Goal: Communication & Community: Answer question/provide support

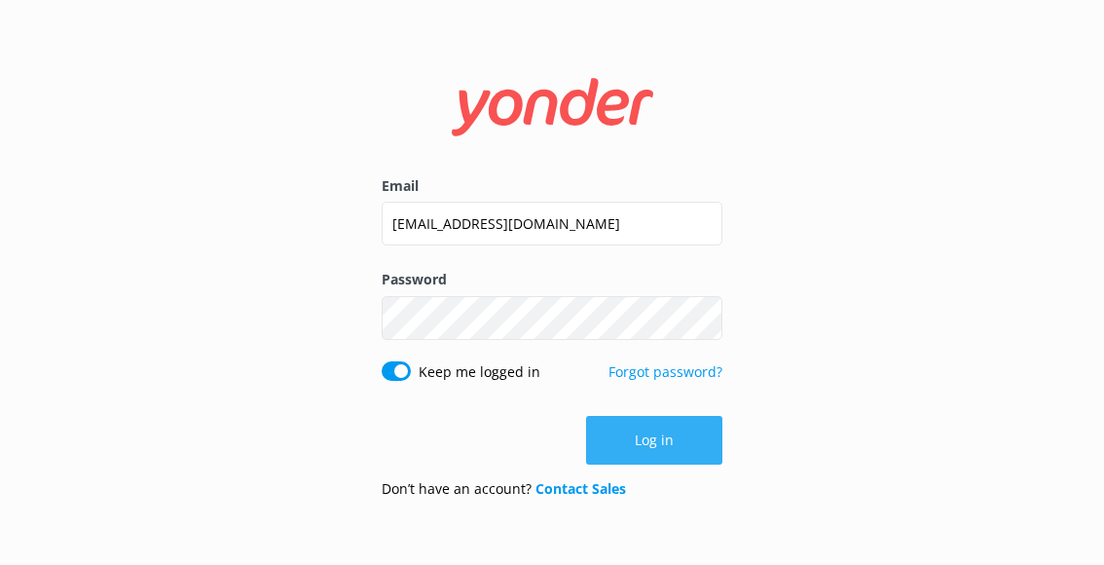
click at [661, 448] on button "Log in" at bounding box center [654, 440] width 136 height 49
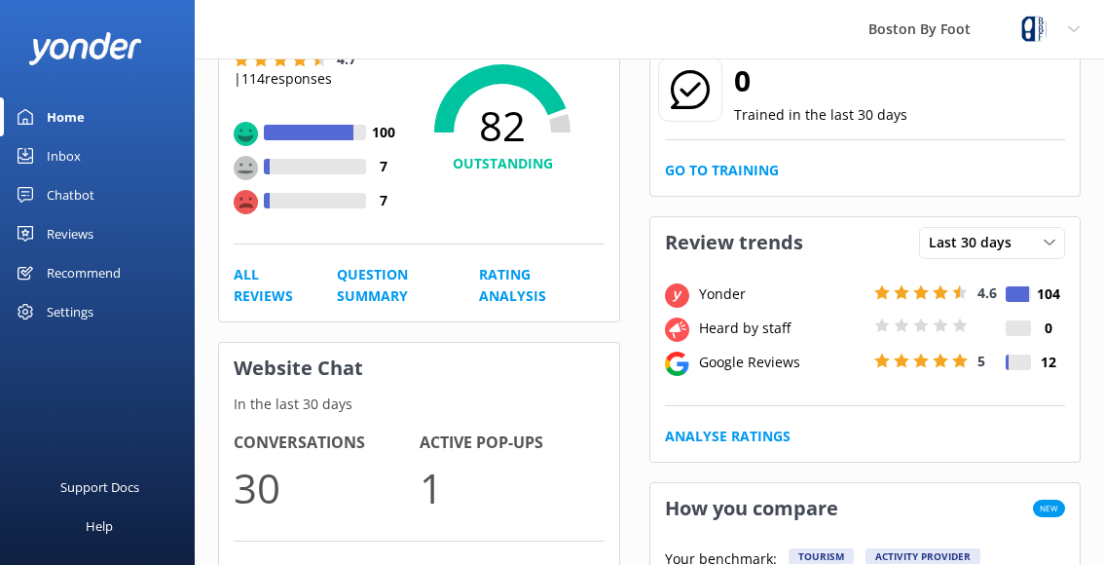
scroll to position [223, 0]
click at [91, 167] on link "Inbox" at bounding box center [97, 155] width 195 height 39
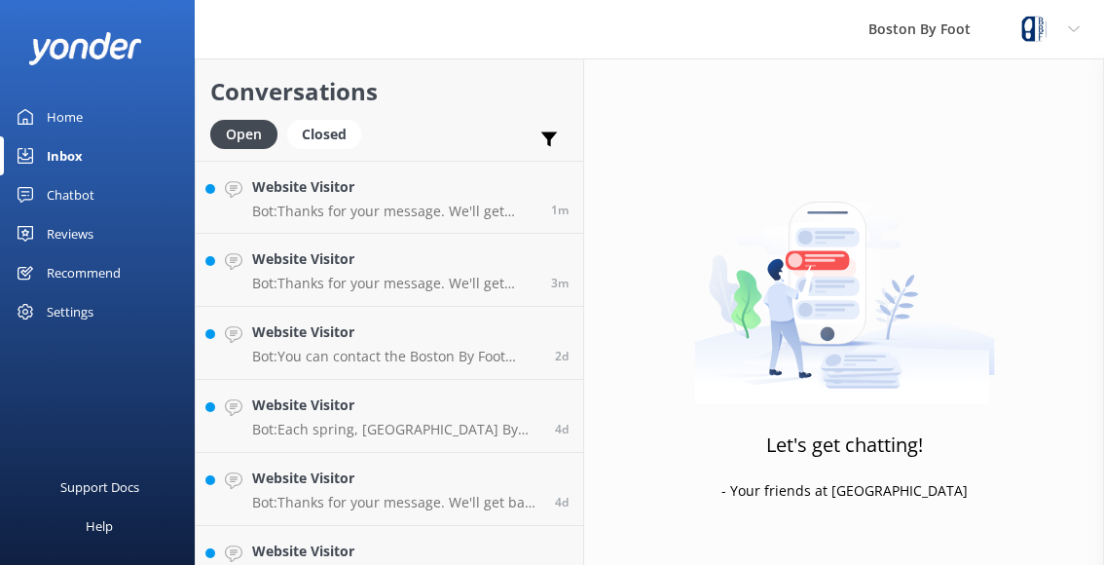
click at [97, 194] on link "Chatbot" at bounding box center [97, 194] width 195 height 39
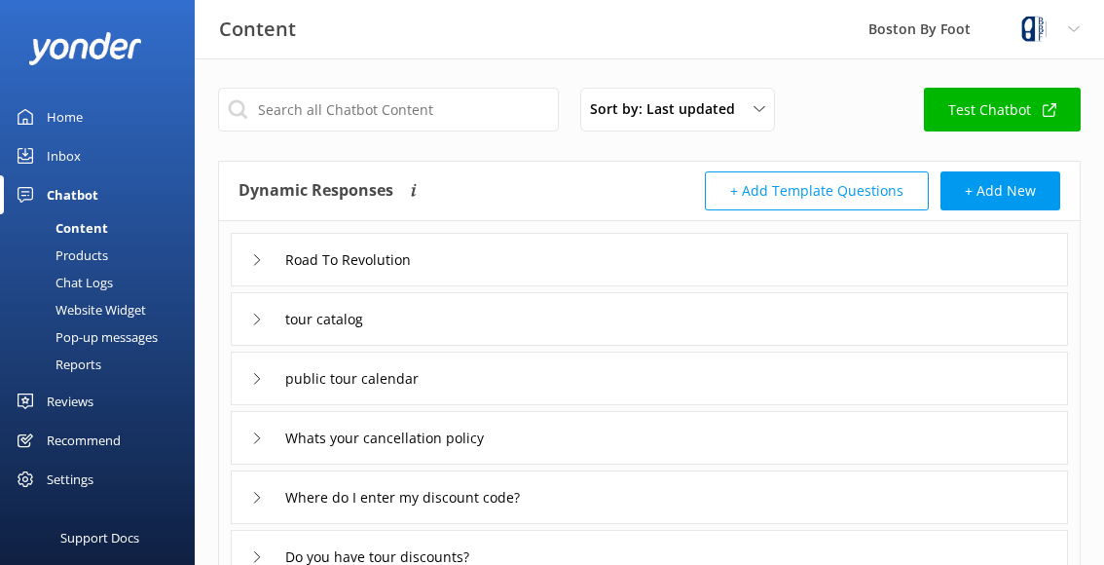
click at [93, 151] on link "Inbox" at bounding box center [97, 155] width 195 height 39
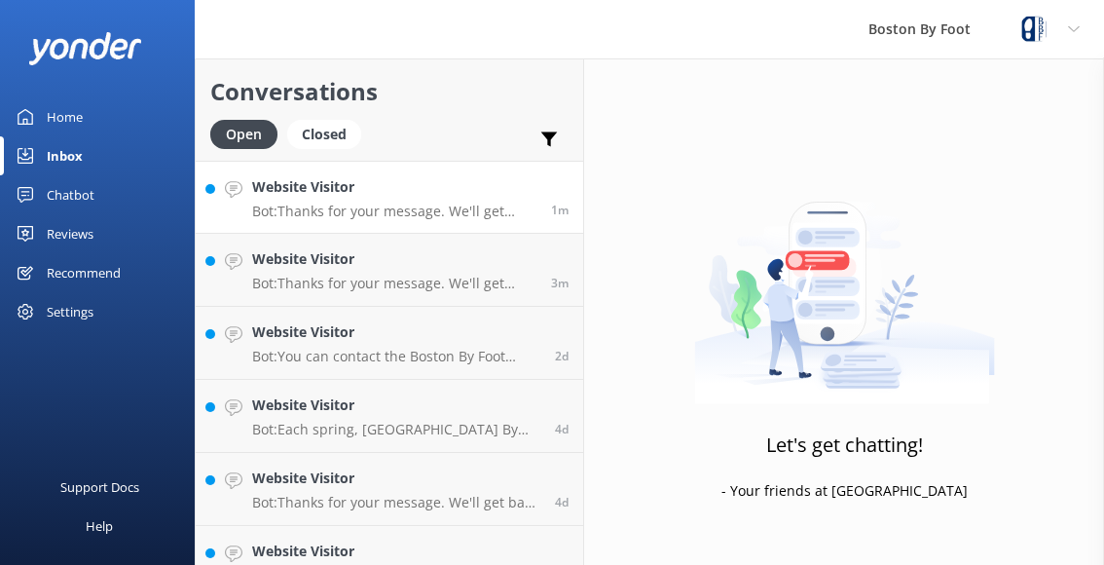
click at [412, 201] on div "Website Visitor Bot: Thanks for your message. We'll get back to you with a repl…" at bounding box center [394, 197] width 284 height 42
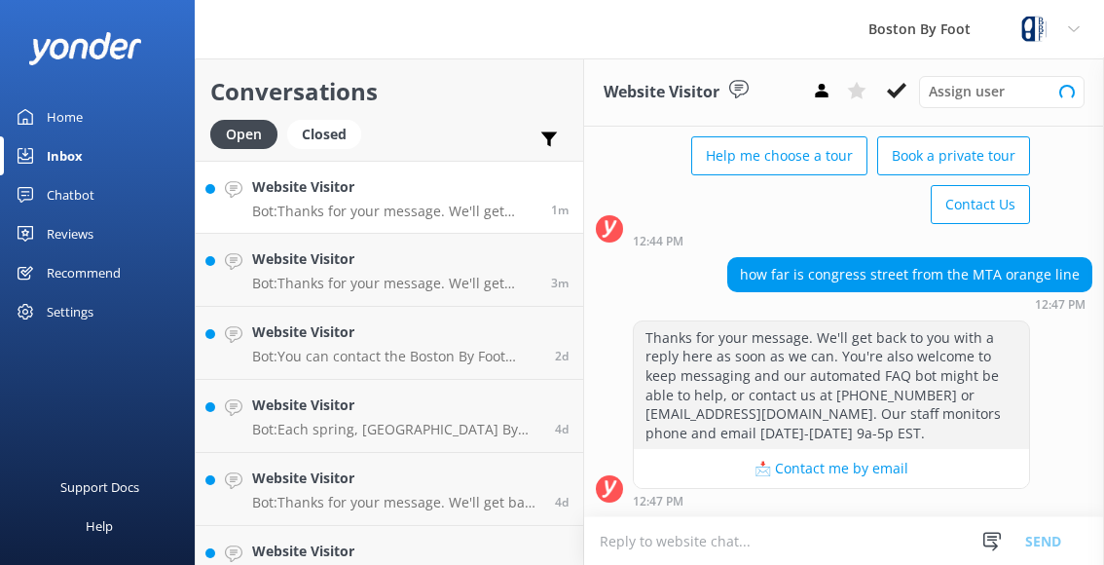
scroll to position [113, 0]
click at [382, 275] on p "Bot: Thanks for your message. We'll get back to you with a reply here as soon a…" at bounding box center [394, 284] width 284 height 18
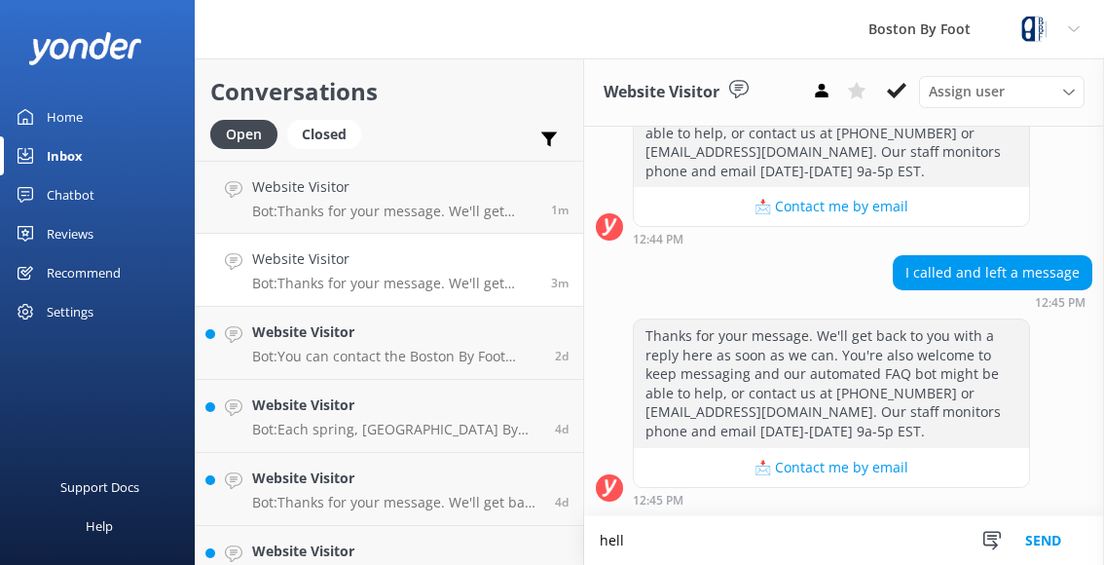
scroll to position [634, 0]
type textarea "h"
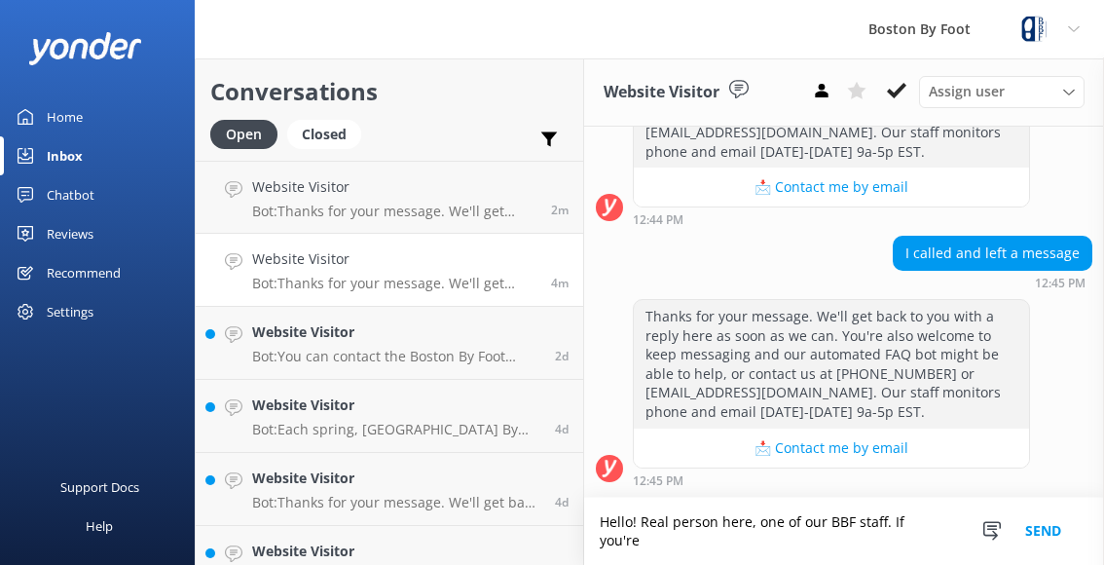
scroll to position [652, 0]
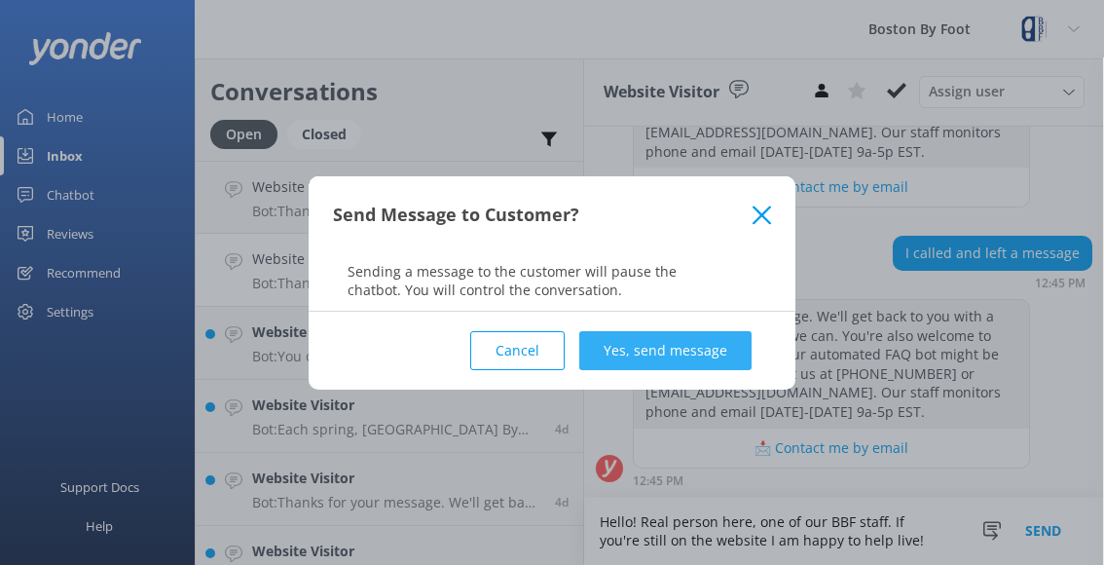
type textarea "Hello! Real person here, one of our BBF staff. If you're still on the website I…"
click at [658, 350] on button "Yes, send message" at bounding box center [665, 350] width 172 height 39
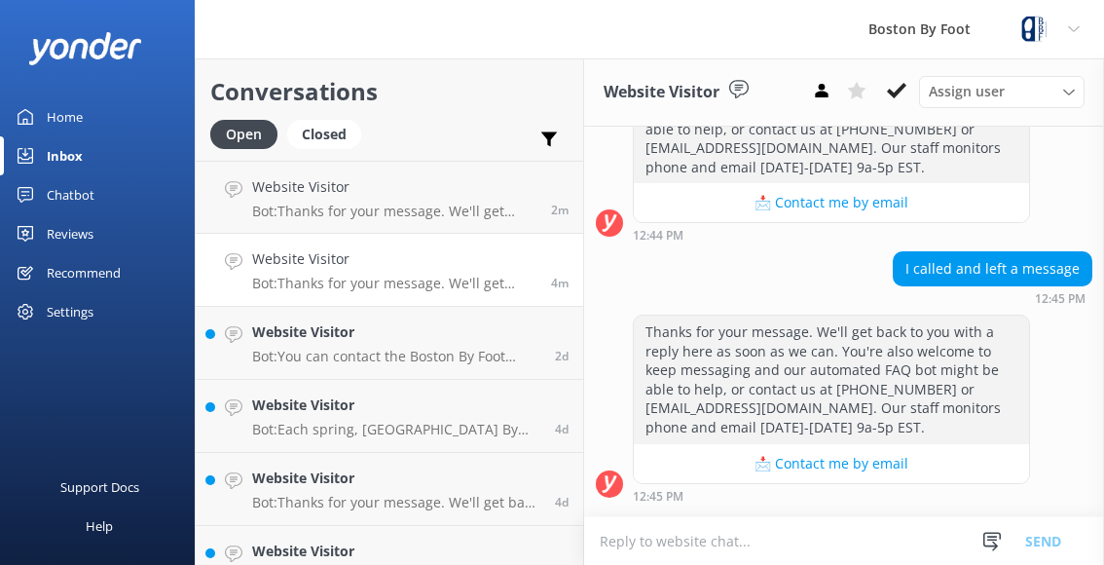
scroll to position [778, 0]
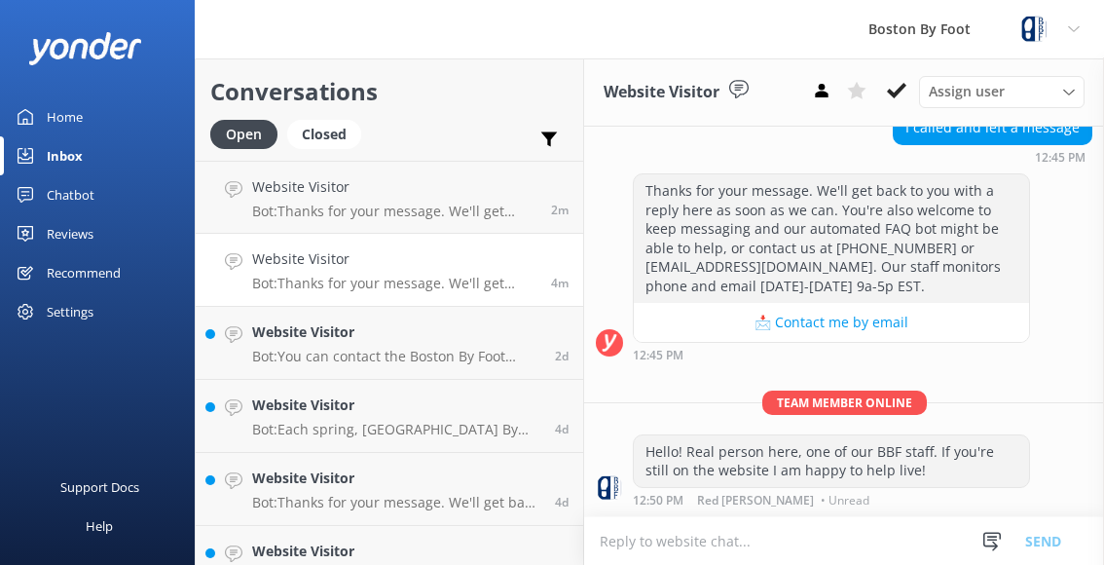
click at [823, 540] on textarea at bounding box center [844, 541] width 520 height 48
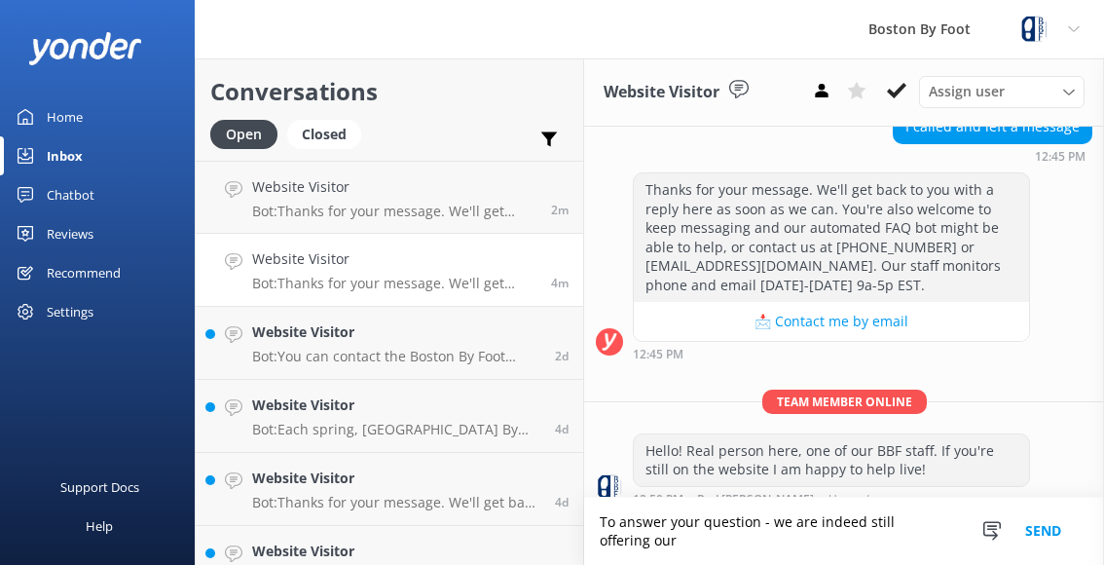
scroll to position [798, 0]
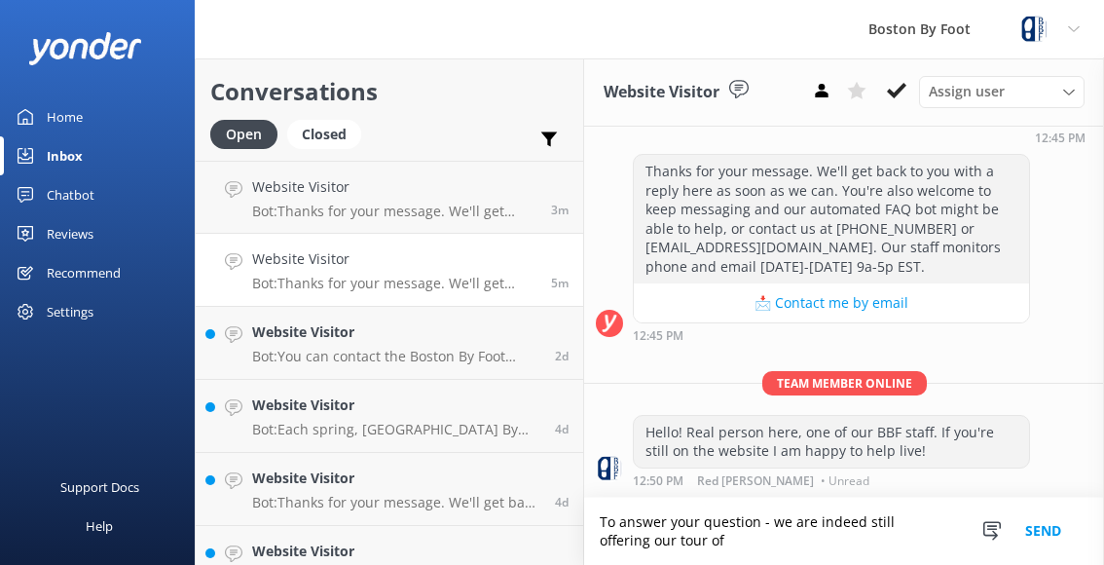
paste textarea "Road to the Vote: Boston Suffragists"
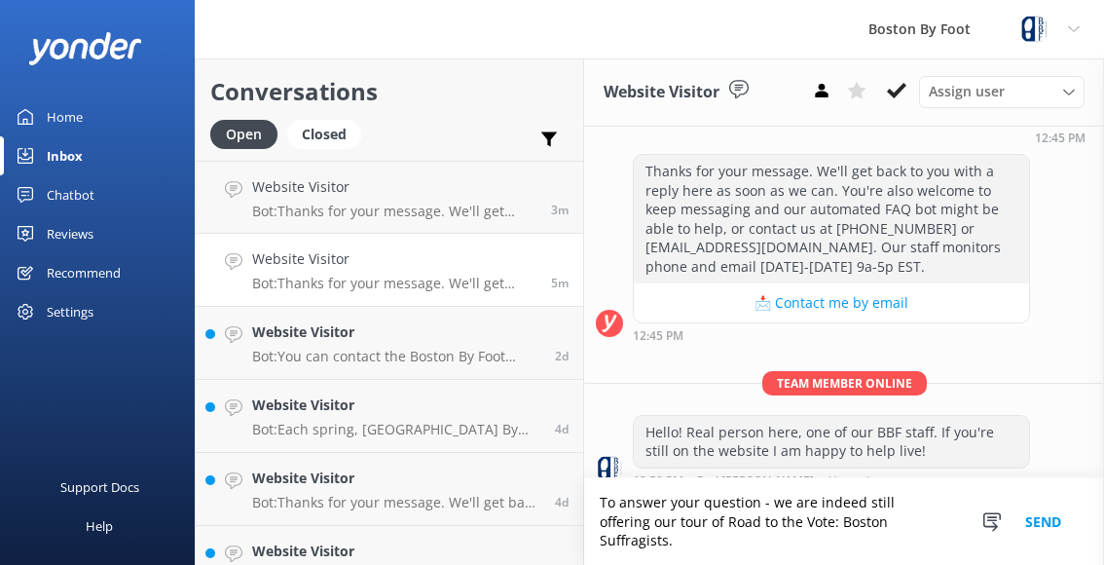
click at [772, 520] on textarea "To answer your question - we are indeed still offering our tour of Road to the …" at bounding box center [844, 521] width 520 height 87
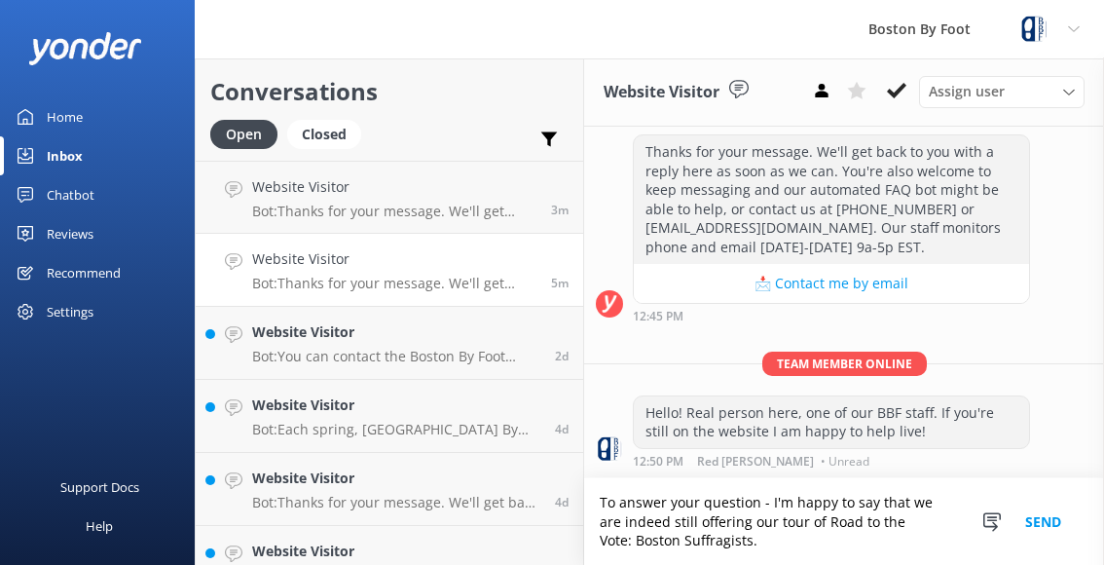
click at [765, 535] on textarea "To answer your question - I'm happy to say that we are indeed still offering ou…" at bounding box center [844, 521] width 520 height 87
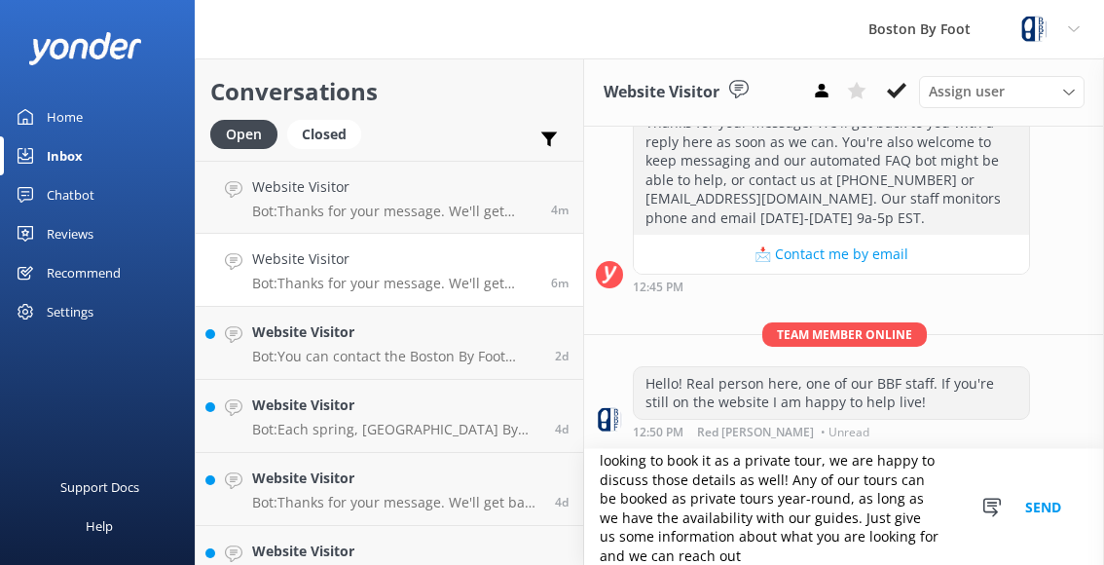
scroll to position [112, 0]
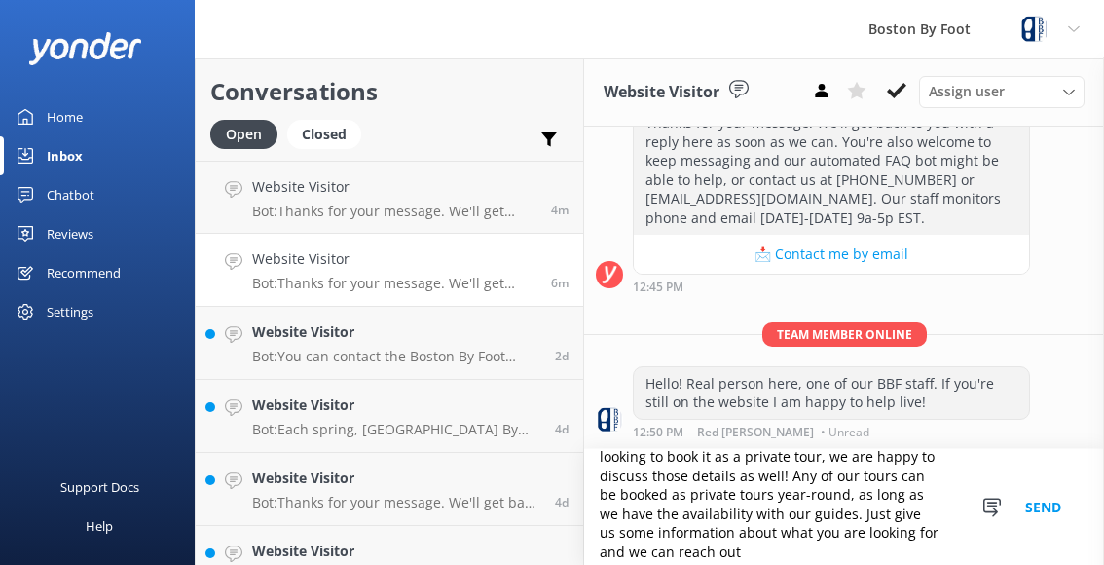
drag, startPoint x: 791, startPoint y: 560, endPoint x: 778, endPoint y: 511, distance: 50.3
click at [778, 511] on textarea "To answer your question - I'm happy to say that we are indeed still offering ou…" at bounding box center [844, 507] width 520 height 116
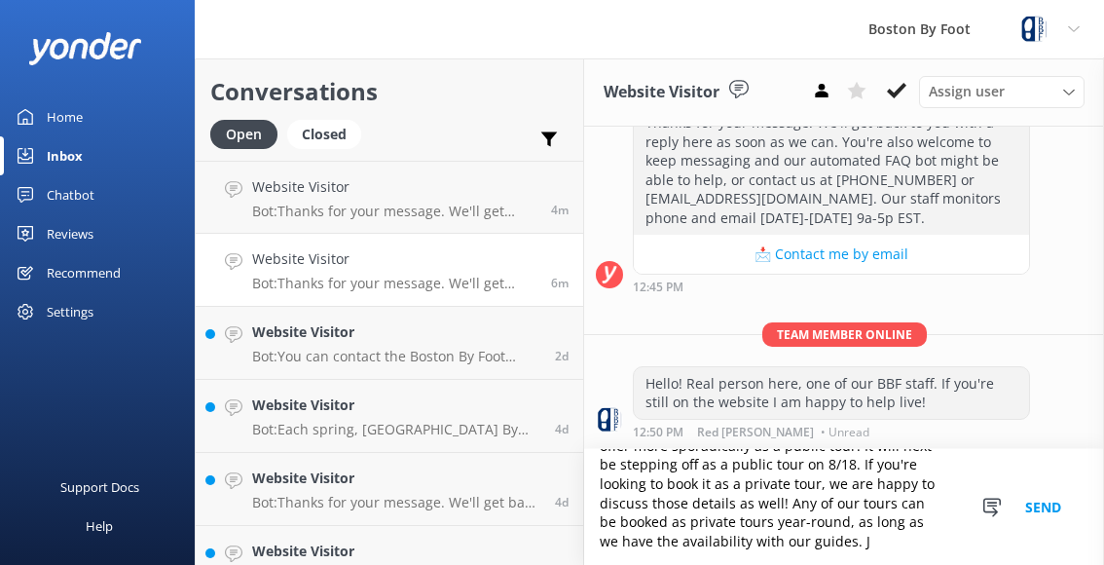
scroll to position [85, 0]
type textarea "To answer your question - I'm happy to say that we are indeed still offering ou…"
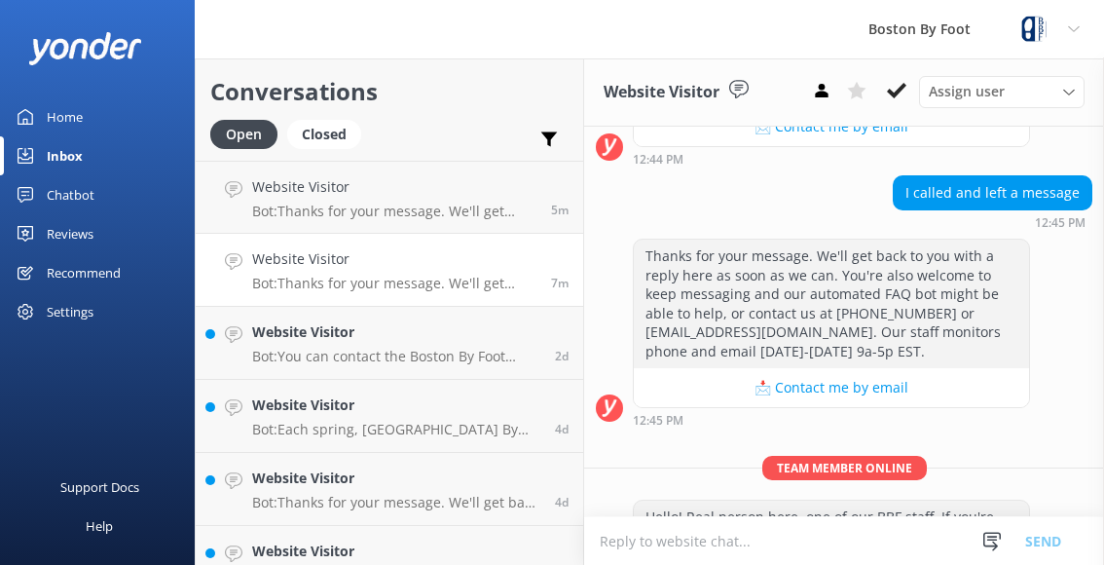
scroll to position [975, 0]
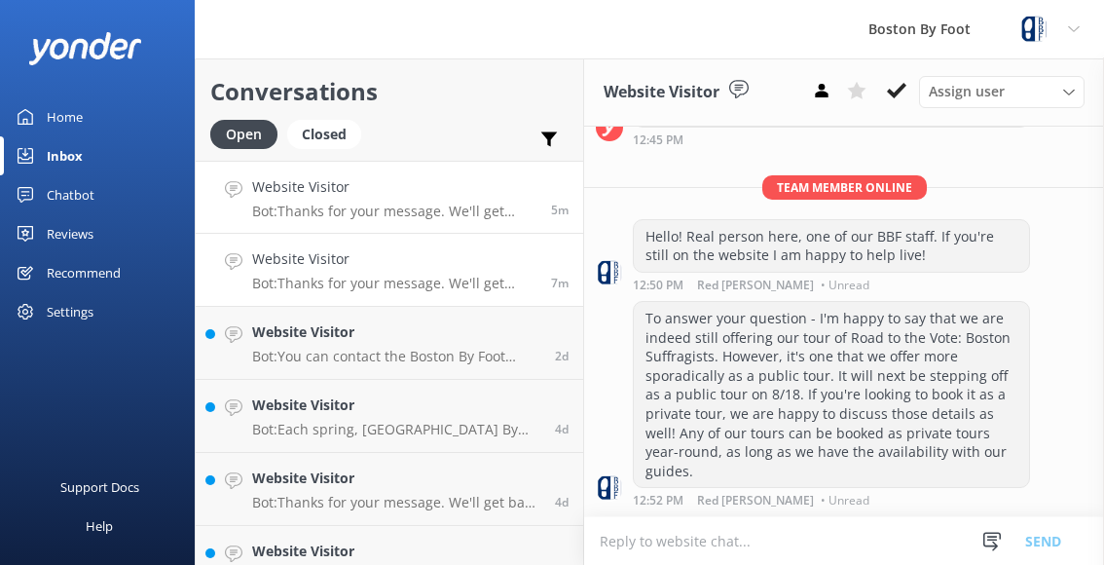
click at [414, 222] on link "Website Visitor Bot: Thanks for your message. We'll get back to you with a repl…" at bounding box center [390, 197] width 388 height 73
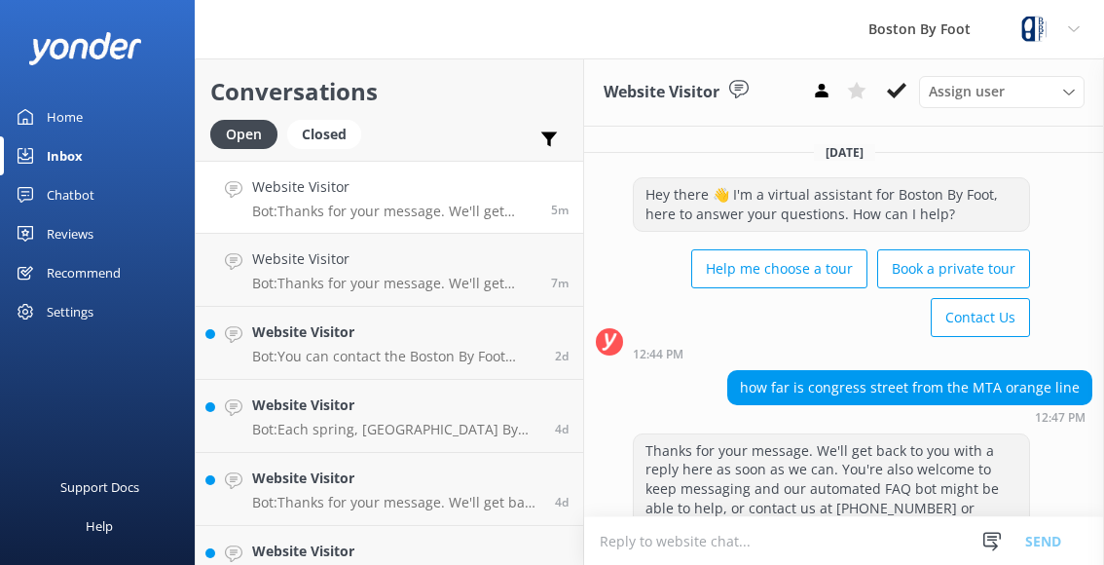
scroll to position [113, 0]
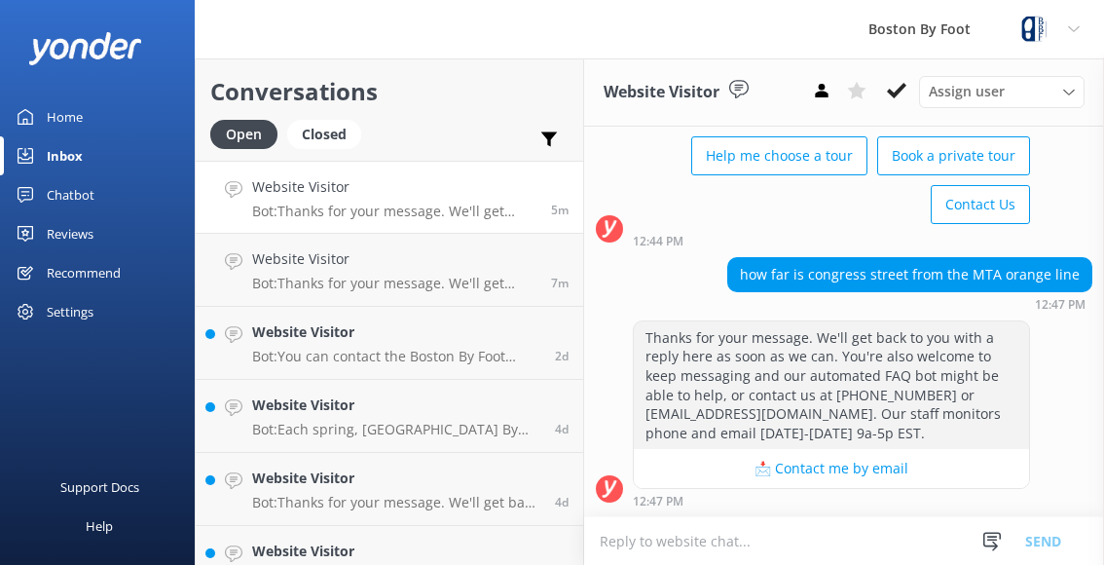
click at [757, 549] on textarea at bounding box center [844, 541] width 520 height 48
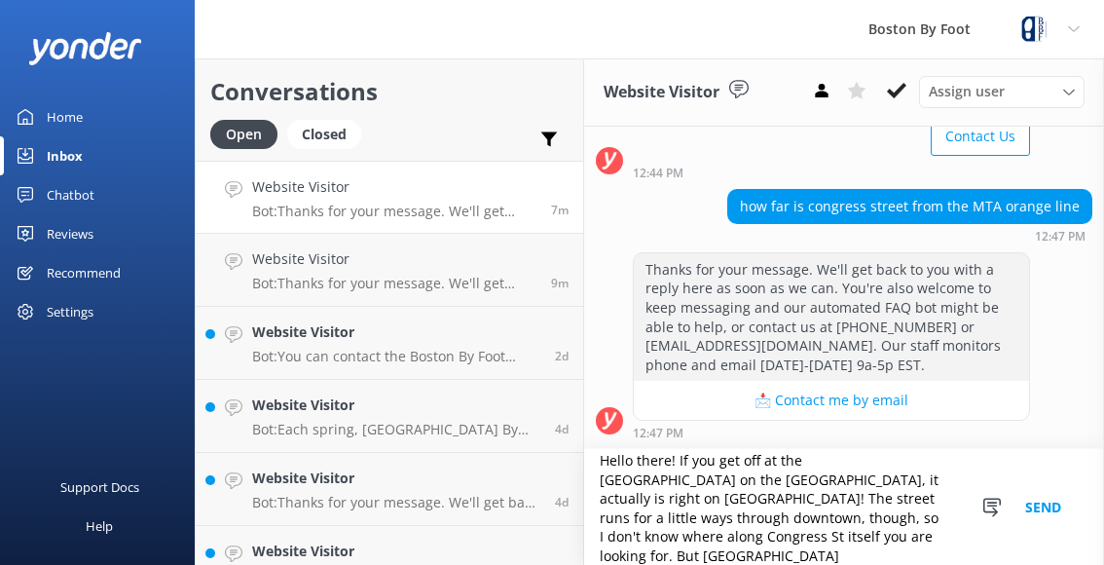
scroll to position [9, 0]
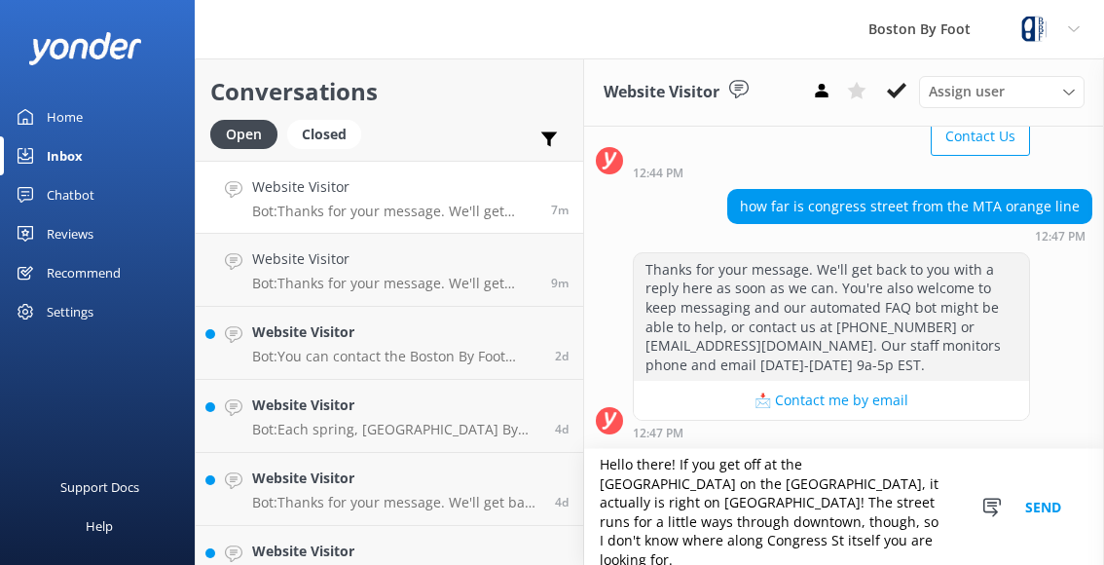
drag, startPoint x: 844, startPoint y: 537, endPoint x: 749, endPoint y: 527, distance: 95.9
click at [749, 527] on textarea "Hello there! If you get off at the [GEOGRAPHIC_DATA] on the [GEOGRAPHIC_DATA], …" at bounding box center [844, 507] width 520 height 116
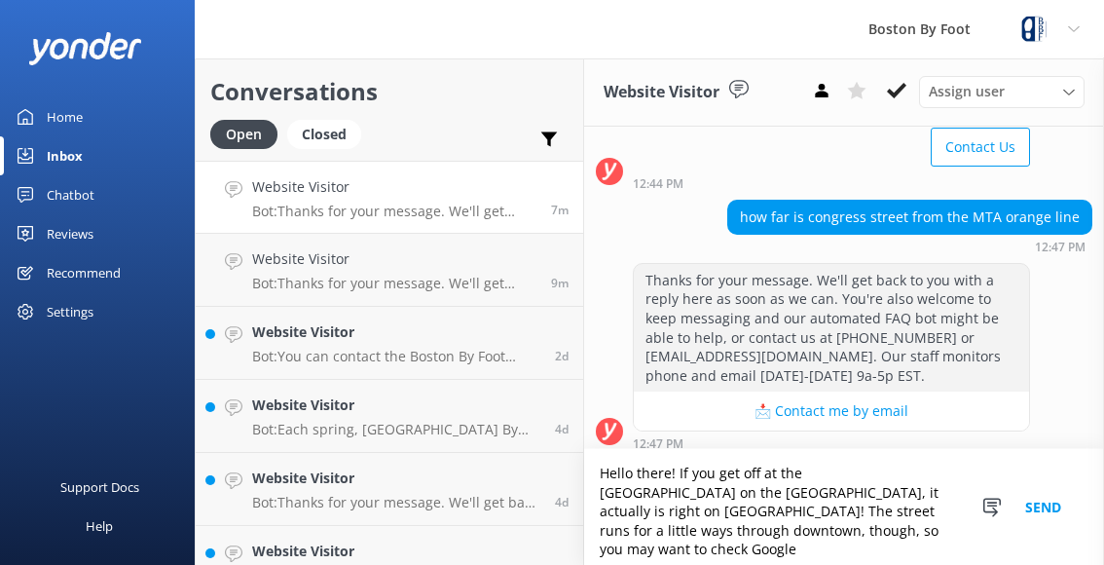
scroll to position [181, 0]
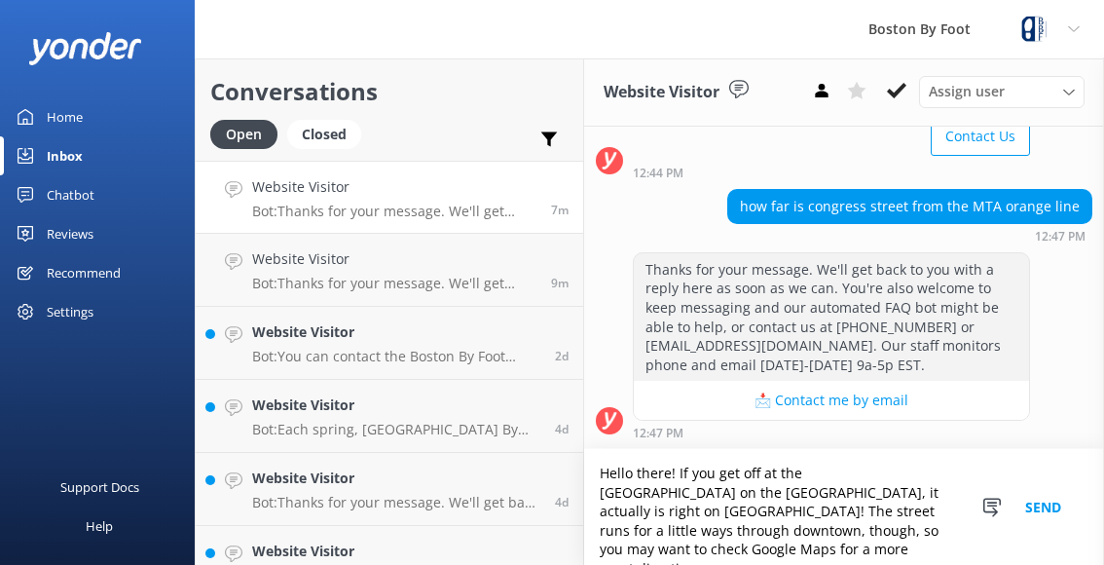
click at [716, 549] on textarea "Hello there! If you get off at the [GEOGRAPHIC_DATA] on the [GEOGRAPHIC_DATA], …" at bounding box center [844, 507] width 520 height 116
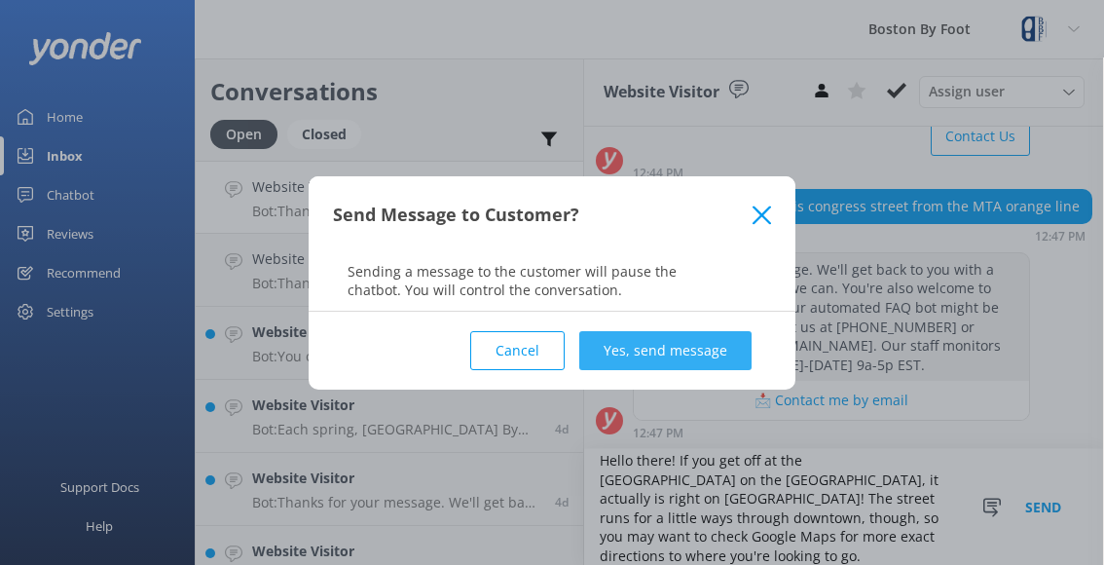
type textarea "Hello there! If you get off at the [GEOGRAPHIC_DATA] on the [GEOGRAPHIC_DATA], …"
click at [672, 347] on button "Yes, send message" at bounding box center [665, 350] width 172 height 39
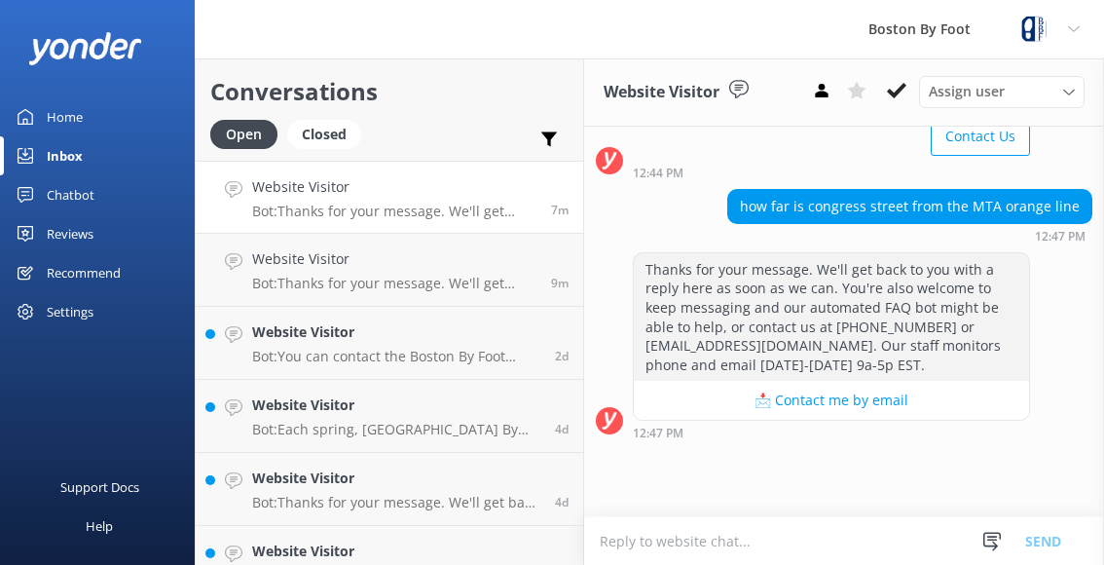
scroll to position [113, 0]
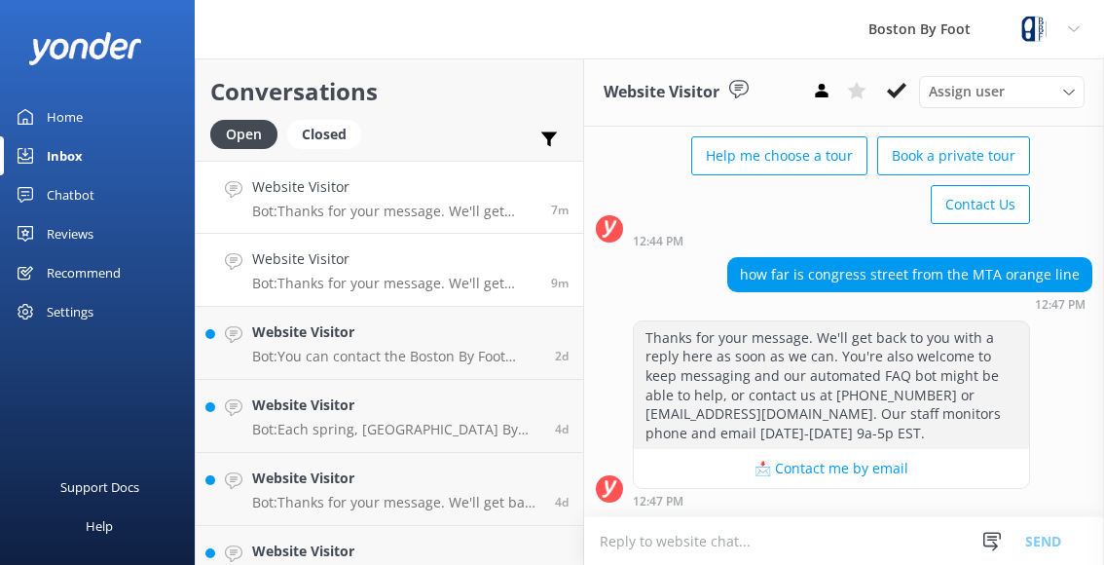
click at [427, 275] on p "Bot: Thanks for your message. We'll get back to you with a reply here as soon a…" at bounding box center [394, 284] width 284 height 18
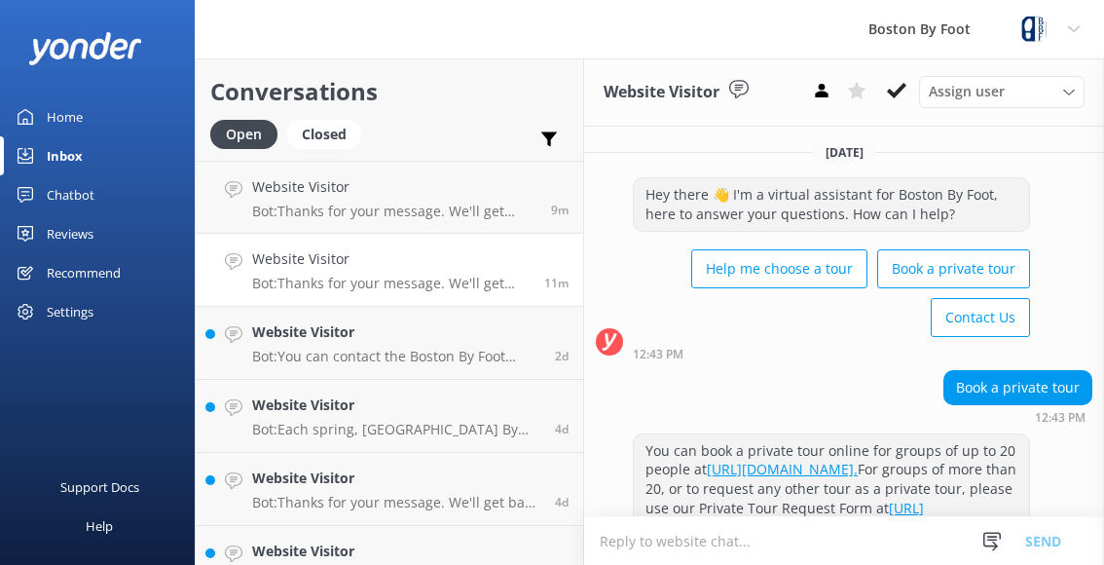
scroll to position [975, 0]
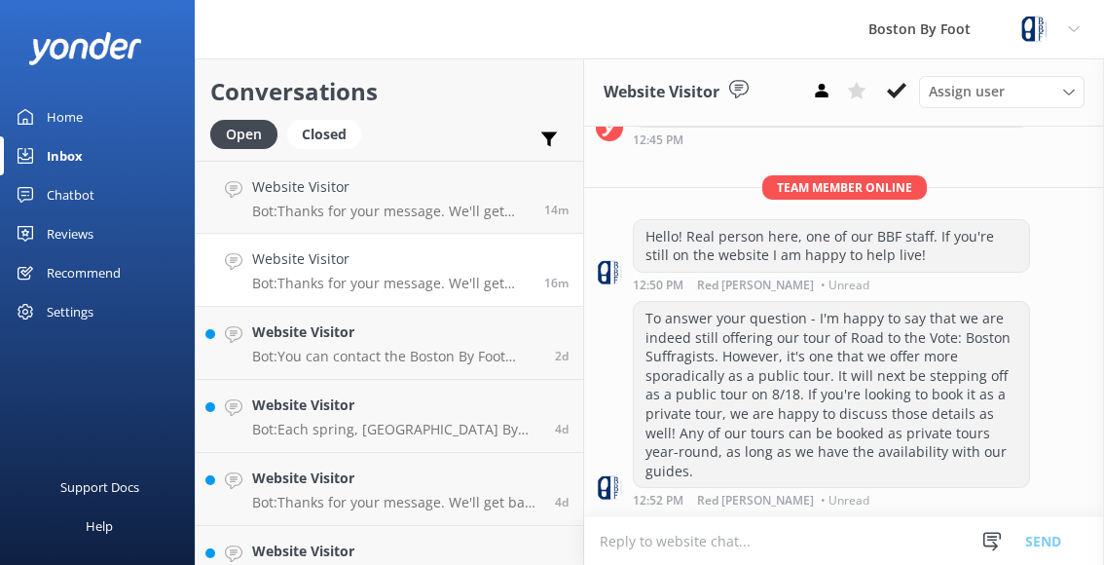
click at [818, 448] on div "To answer your question - I'm happy to say that we are indeed still offering ou…" at bounding box center [831, 394] width 395 height 185
